Goal: Transaction & Acquisition: Purchase product/service

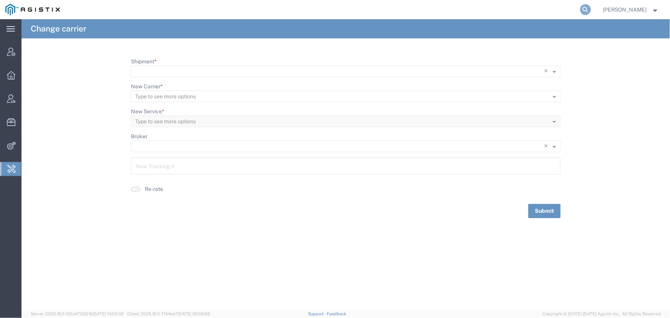
click at [585, 10] on icon at bounding box center [585, 9] width 11 height 11
type input "offline@biomarin.com"
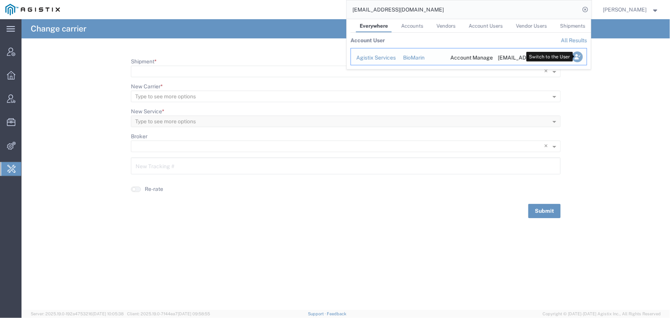
click at [578, 57] on icon "Search Results" at bounding box center [576, 56] width 11 height 11
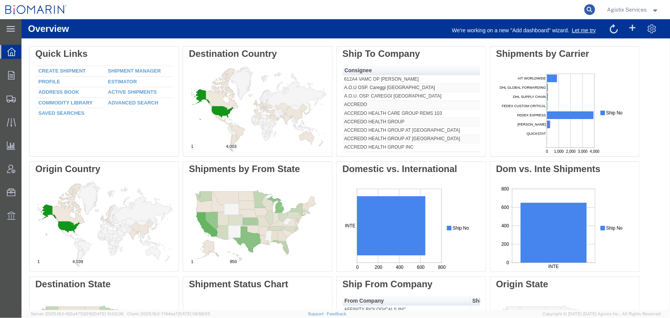
click at [586, 10] on icon at bounding box center [589, 9] width 11 height 11
type input "55979730"
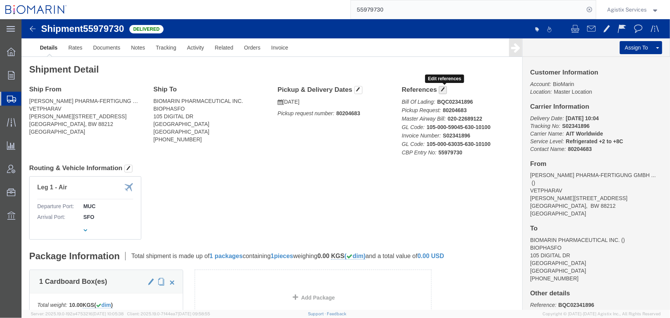
click span "button"
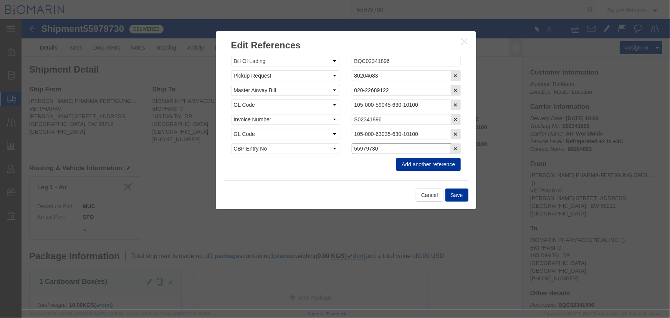
drag, startPoint x: 368, startPoint y: 126, endPoint x: 290, endPoint y: 127, distance: 78.3
click div "Select Account Type Activity ID Airline Appointment Number ASN Batch Request # …"
click input "55979730"
drag, startPoint x: 356, startPoint y: 130, endPoint x: 307, endPoint y: 129, distance: 49.9
click div "Select Account Type Activity ID Airline Appointment Number ASN Batch Request # …"
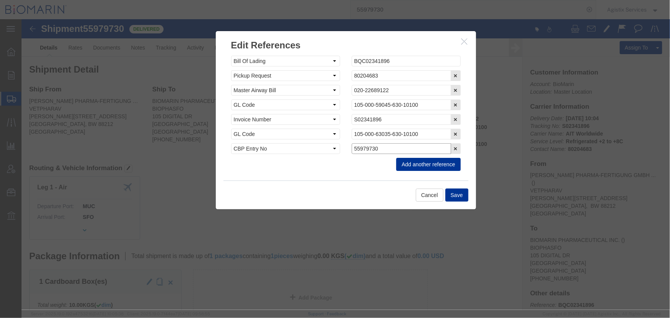
paste input "B8P15546017"
type input "B8P15546017"
click button "Save"
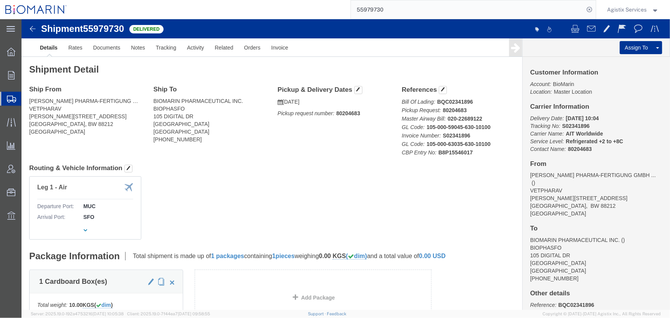
click at [621, 10] on span "Agistix Services" at bounding box center [627, 9] width 40 height 8
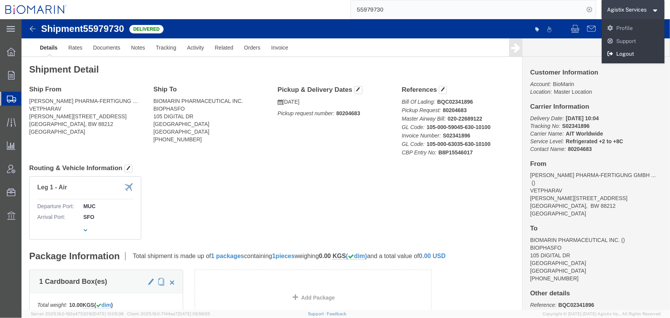
click at [619, 53] on link "Logout" at bounding box center [632, 54] width 63 height 13
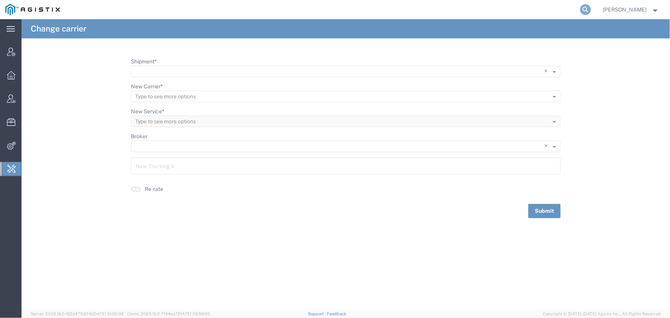
click at [582, 8] on icon at bounding box center [585, 9] width 11 height 11
type input "offline@biomarin.com"
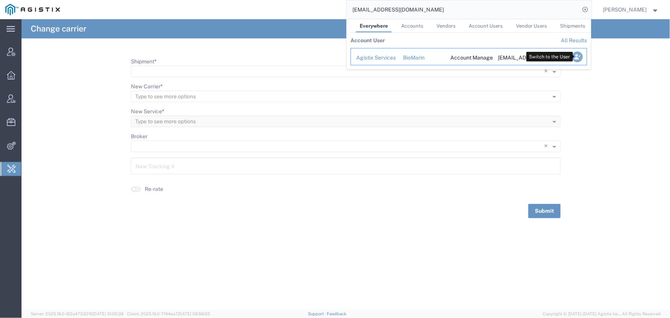
click at [579, 55] on icon "Search Results" at bounding box center [576, 56] width 11 height 11
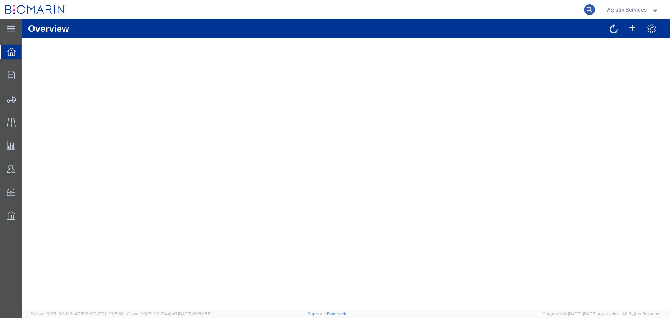
click at [588, 10] on icon at bounding box center [589, 9] width 11 height 11
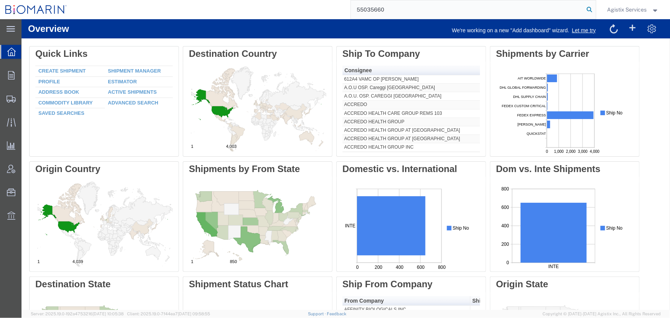
type input "55035660"
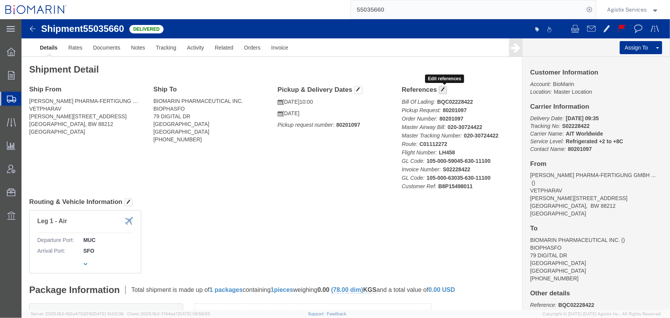
click button "button"
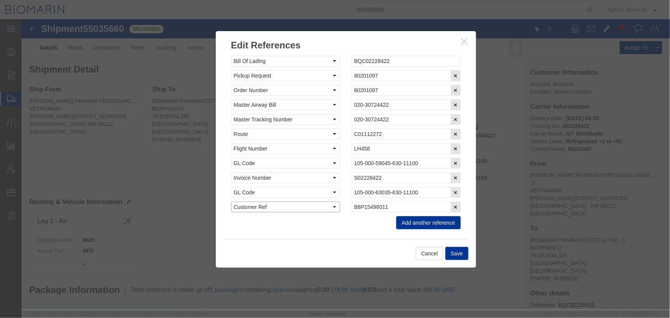
click select "Select Account Type Activity ID Airline Appointment Number ASN Batch Request # …"
select select "CBPENTRY"
click select "Select Account Type Activity ID Airline Appointment Number ASN Batch Request # …"
click button "Save"
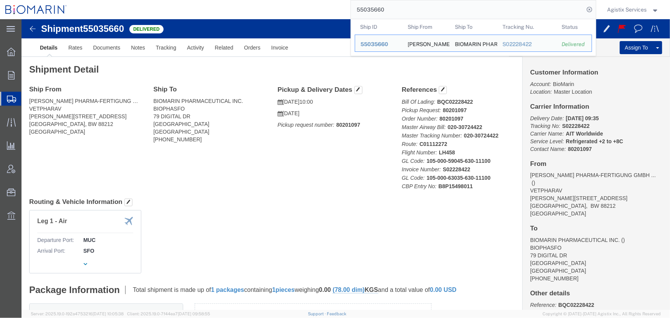
drag, startPoint x: 416, startPoint y: 8, endPoint x: 211, endPoint y: 4, distance: 205.0
click at [211, 4] on div "55035660 Ship ID Ship From Ship To Tracking Nu. Status Ship ID 55035660 Ship Fr…" at bounding box center [333, 9] width 523 height 19
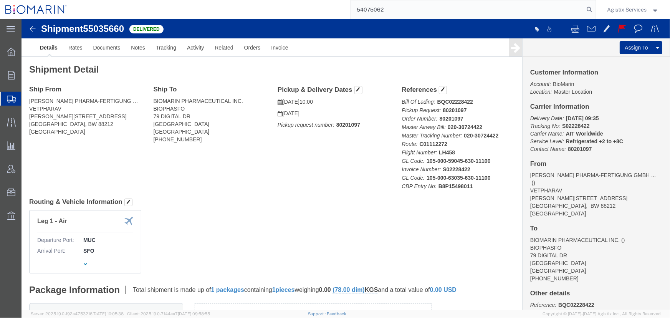
type input "54075062"
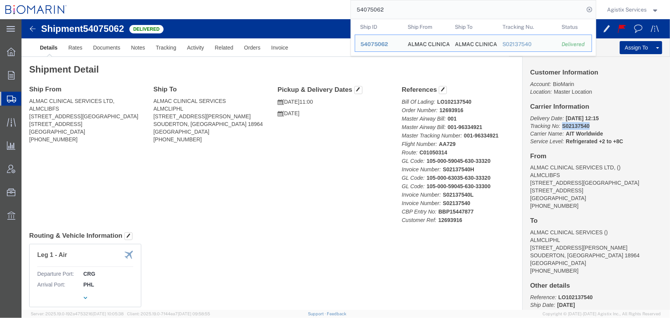
drag, startPoint x: 564, startPoint y: 106, endPoint x: 536, endPoint y: 107, distance: 28.0
click p "Delivery Date: 12/18/2024 12:15 Tracking No: S02137540 Carrier Name: AIT Worldw…"
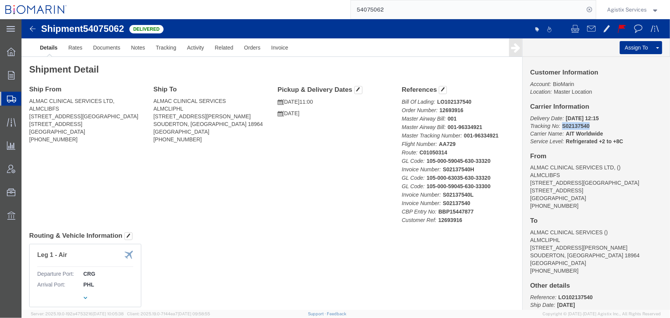
copy b "S02137540"
click span "button"
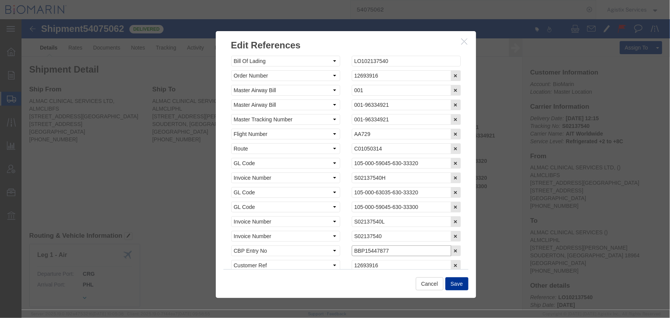
click input "BBP15447877"
type input "B8P15447877"
click button "Save"
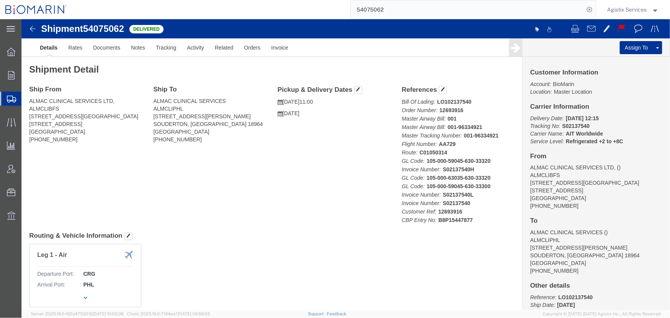
click at [628, 10] on span "Agistix Services" at bounding box center [627, 9] width 40 height 8
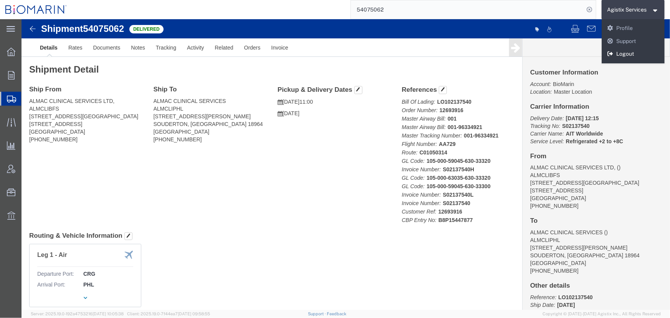
click at [625, 56] on link "Logout" at bounding box center [632, 54] width 63 height 13
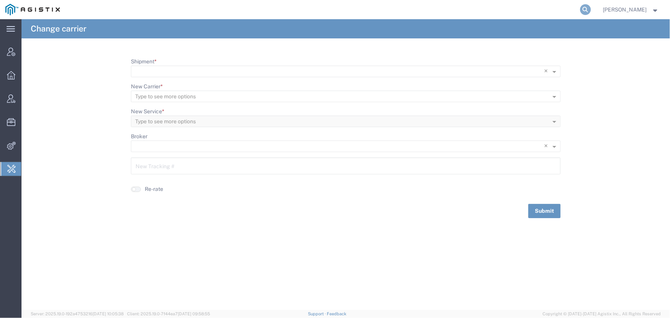
click at [586, 9] on icon at bounding box center [585, 9] width 11 height 11
type input "[EMAIL_ADDRESS][PERSON_NAME][DOMAIN_NAME]"
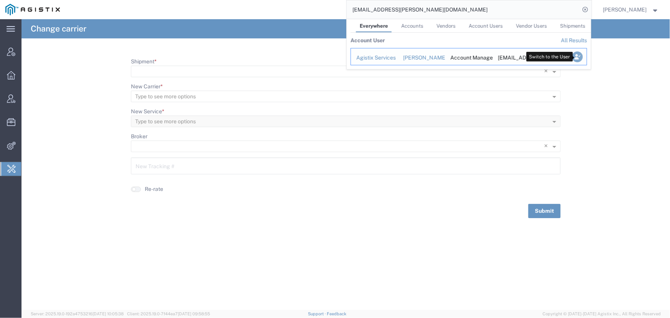
click at [574, 56] on icon "Search Results" at bounding box center [576, 56] width 11 height 11
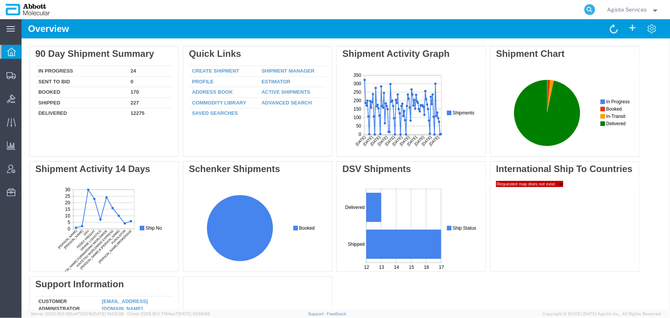
click at [591, 8] on icon at bounding box center [589, 9] width 11 height 11
type input "56257760"
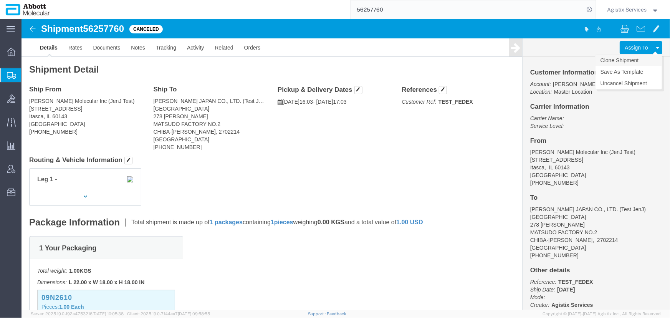
click link "Clone Shipment"
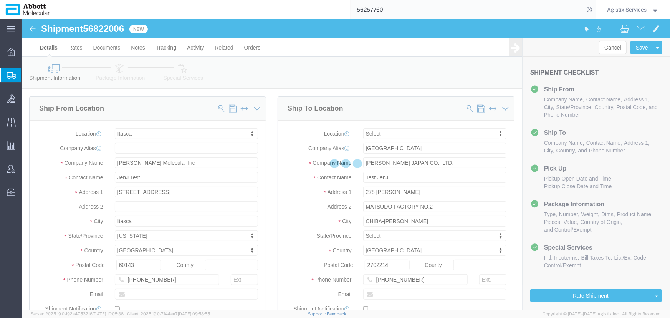
select select "48454"
select select
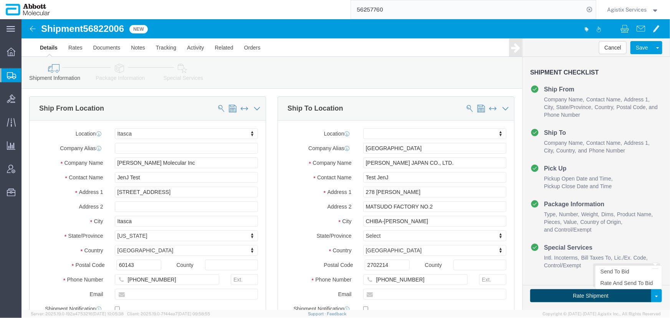
click button "Rate Shipment"
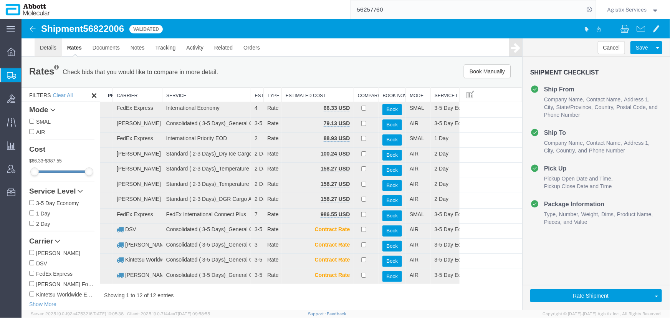
click at [48, 47] on link "Details" at bounding box center [47, 47] width 27 height 18
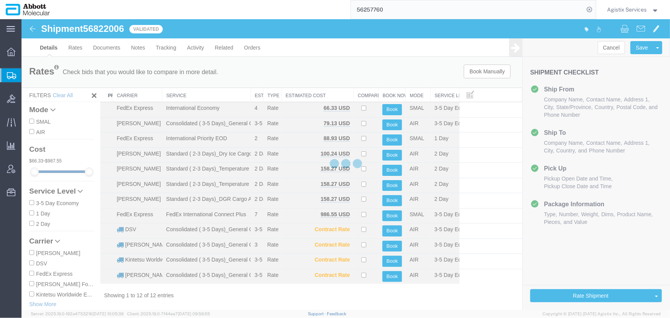
select select "48454"
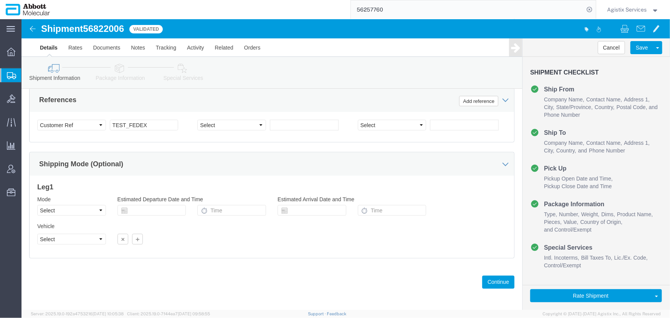
scroll to position [496, 0]
click select "Select Air Less than Truckload Multi-Leg Ocean Freight Rail Small Parcel Truckl…"
select select "SMAL"
click select "Select Air Less than Truckload Multi-Leg Ocean Freight Rail Small Parcel Truckl…"
click button "Continue"
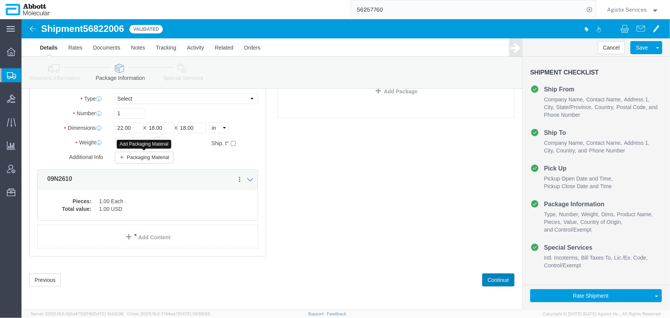
scroll to position [15, 0]
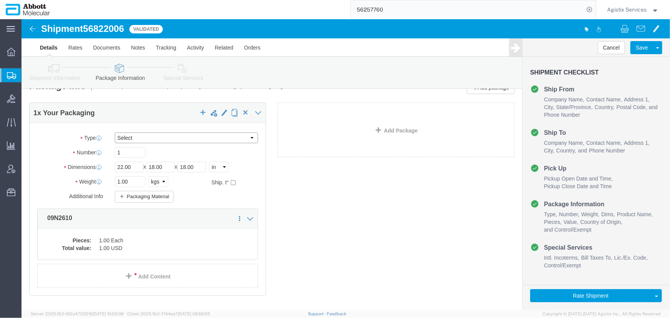
click select "Select Box (B) Box (C) Box (D) Envelope Your Packaging"
select select "BOXB"
click select "Select Box (B) Box (C) Box (D) Envelope Your Packaging"
type input "15.00"
type input "13.00"
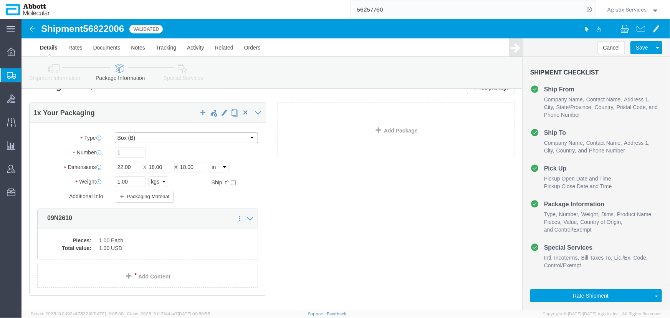
type input "13.00"
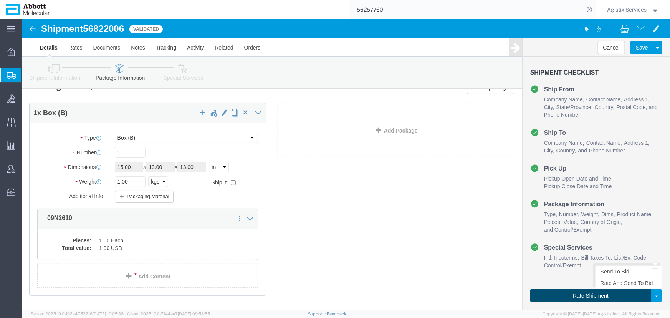
click button "Rate Shipment"
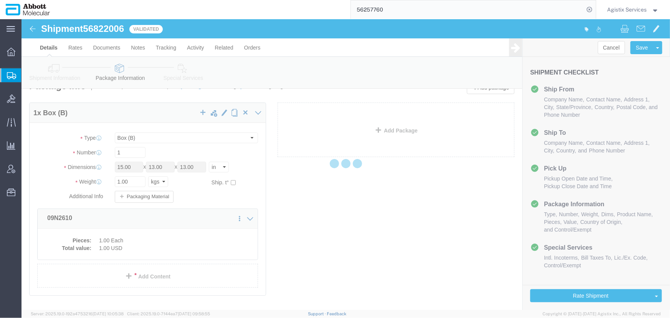
scroll to position [0, 0]
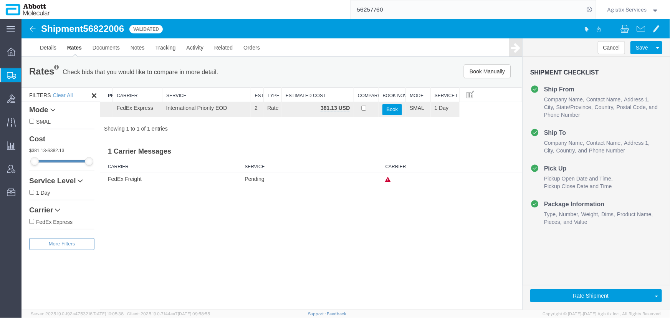
click at [386, 178] on icon at bounding box center [387, 179] width 5 height 5
click at [48, 46] on link "Details" at bounding box center [47, 47] width 27 height 18
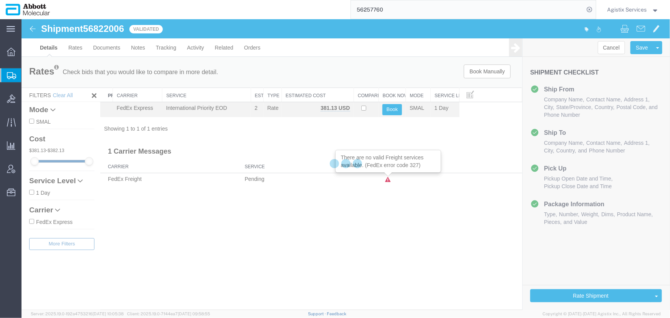
select select "48454"
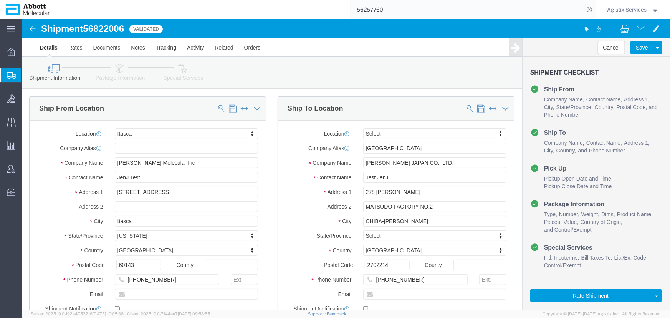
click icon
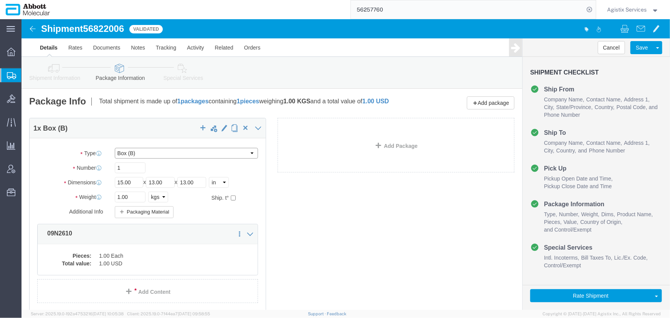
click select "Select Box (B) Box (C) Box (D) Envelope Your Packaging"
select select "BOXC"
click select "Select Box (B) Box (C) Box (D) Envelope Your Packaging"
type input "22.00"
type input "18.00"
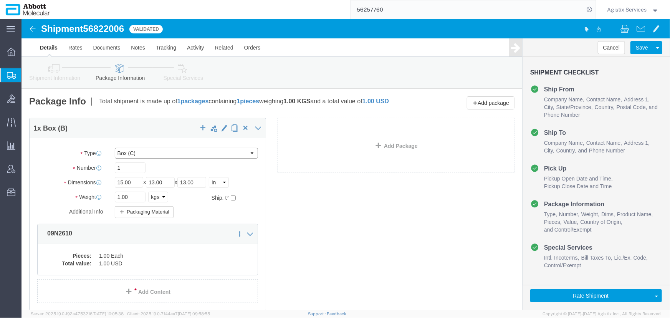
type input "18.00"
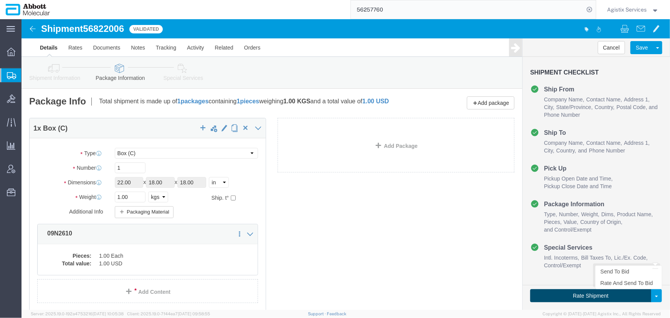
click button "Rate Shipment"
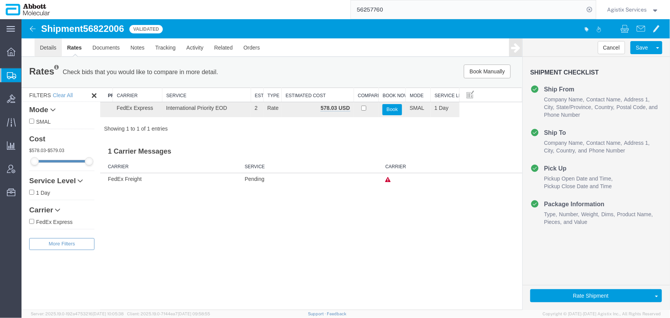
click at [48, 48] on link "Details" at bounding box center [47, 47] width 27 height 18
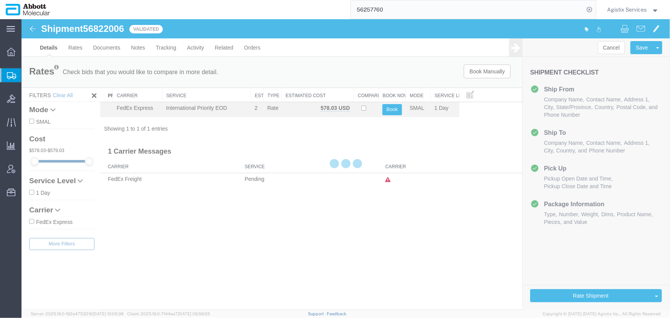
select select "48454"
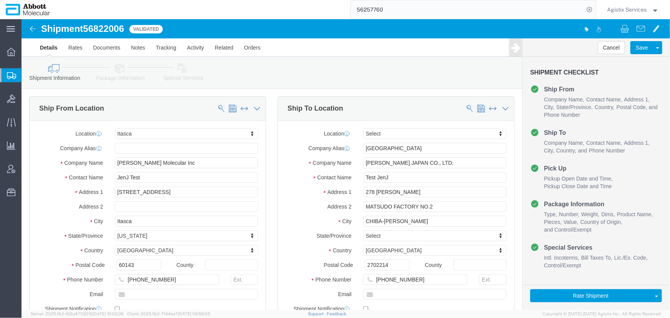
click link "Package Information"
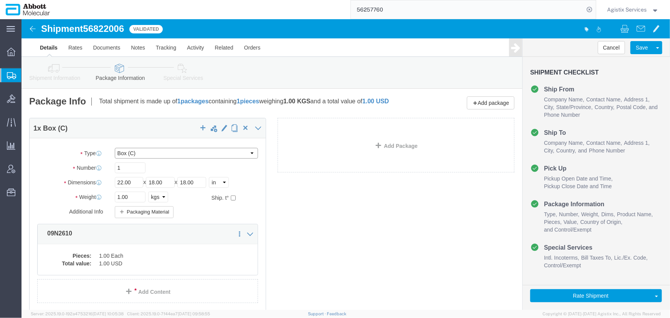
click select "Select Box (B) Box (C) Box (D) Envelope Your Packaging"
select select "BOXD"
click select "Select Box (B) Box (C) Box (D) Envelope Your Packaging"
type input "28.00"
type input "24.00"
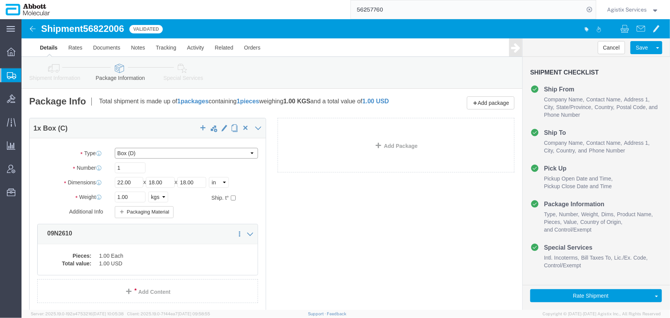
type input "21.00"
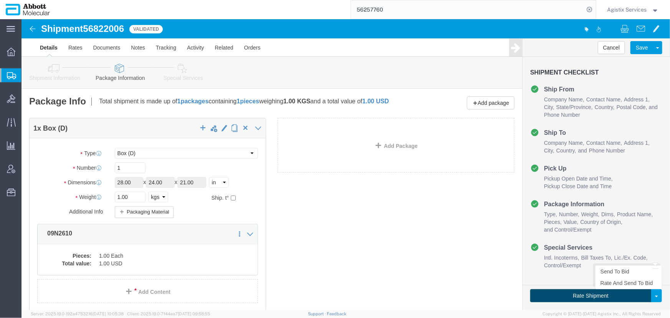
click button "Rate Shipment"
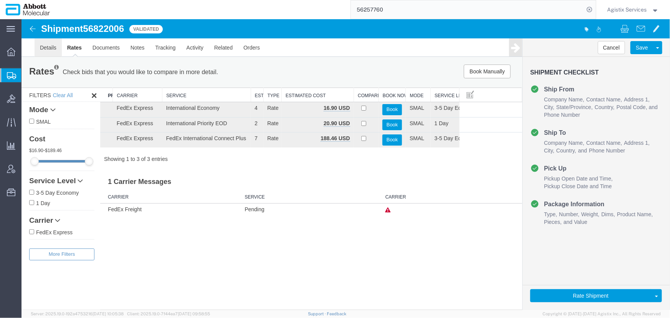
click at [48, 48] on link "Details" at bounding box center [47, 47] width 27 height 18
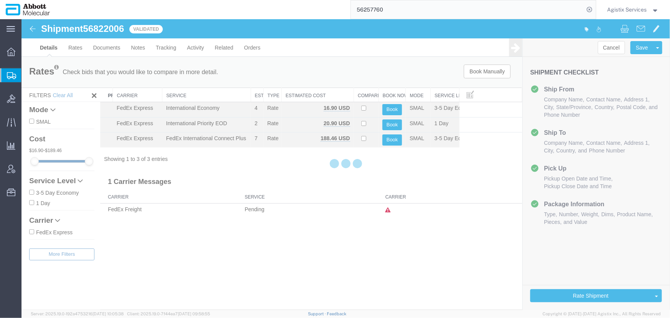
select select "48454"
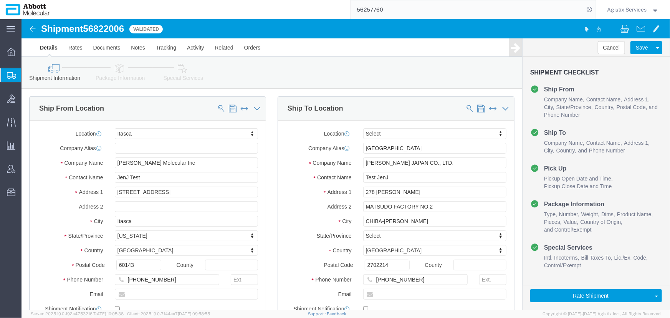
click link "Package Information"
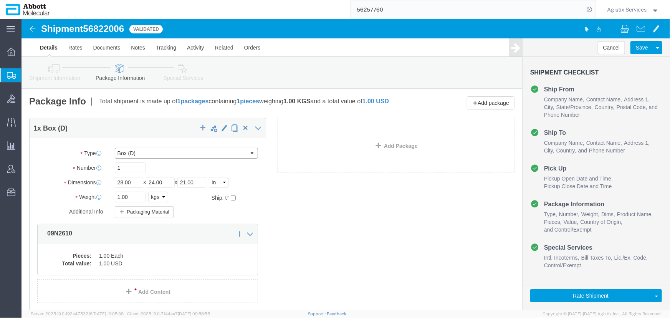
click select "Select Box (B) Box (C) Box (D) Envelope Your Packaging"
select select "ENV"
click select "Select Box (B) Box (C) Box (D) Envelope Your Packaging"
type input "9.50"
type input "12.50"
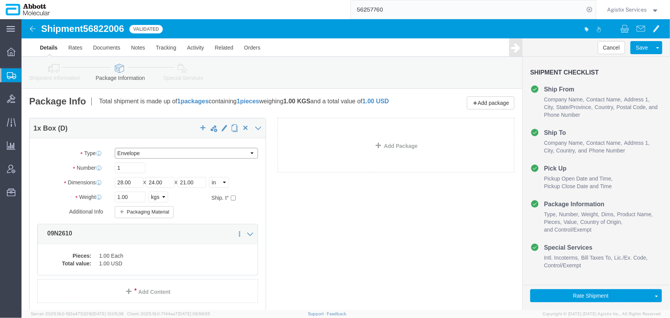
type input "0.25"
type input "1"
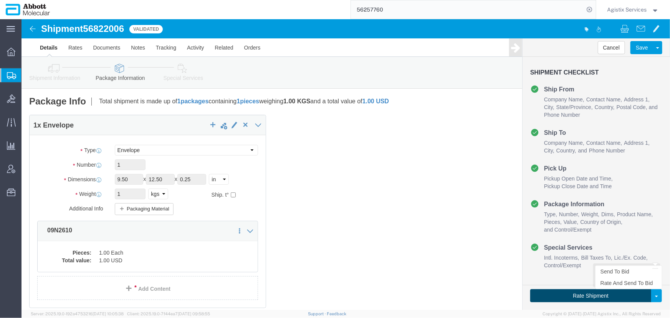
click button "Rate Shipment"
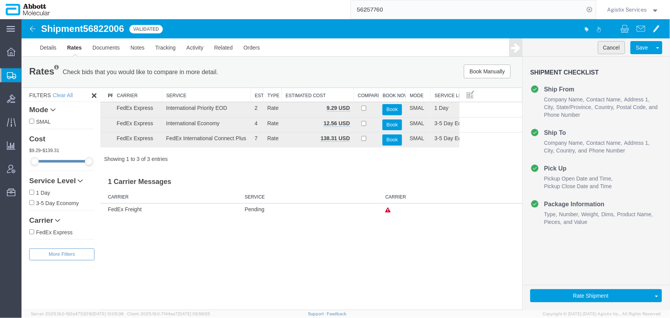
click at [610, 45] on button "Cancel" at bounding box center [611, 47] width 28 height 13
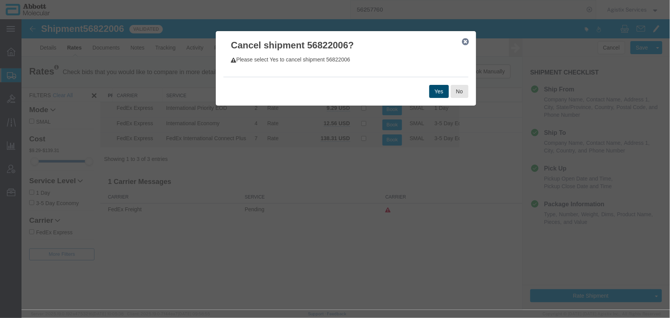
click at [433, 89] on button "Yes" at bounding box center [439, 90] width 20 height 13
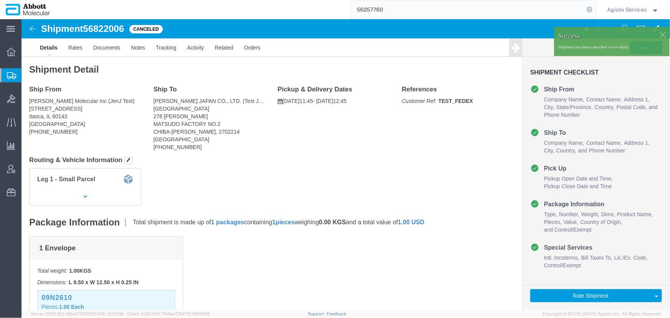
click at [623, 10] on span "Agistix Services" at bounding box center [627, 9] width 40 height 8
